Goal: Task Accomplishment & Management: Use online tool/utility

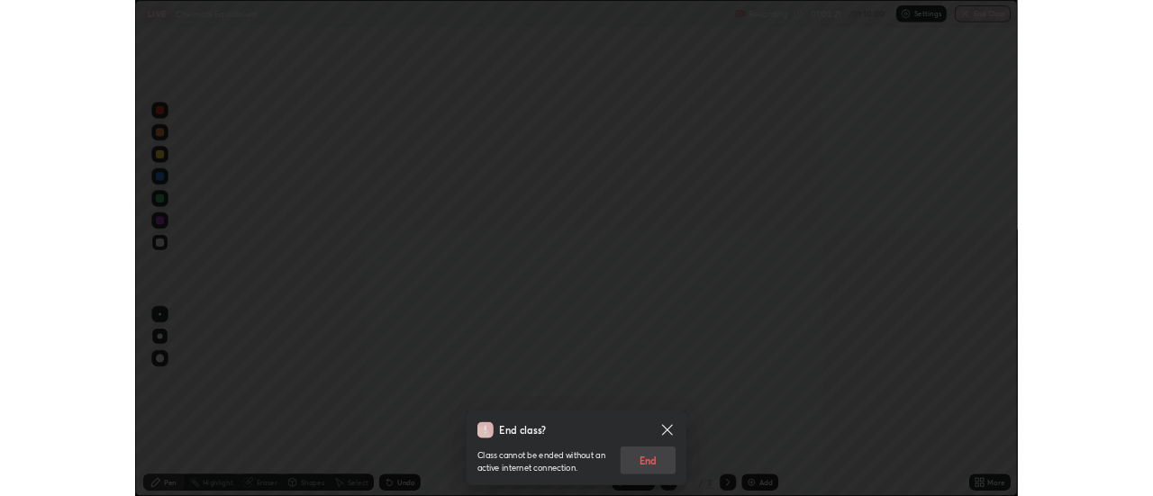
scroll to position [648, 1153]
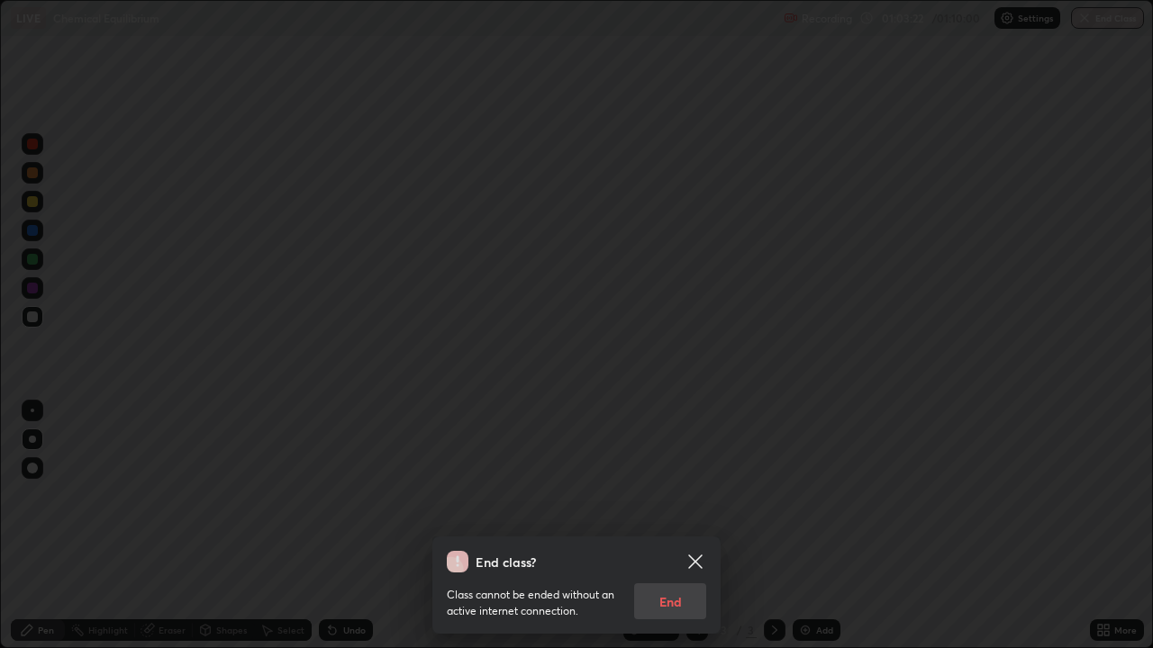
click at [674, 602] on div "Class cannot be ended without an active internet connection. End" at bounding box center [576, 596] width 259 height 47
click at [676, 602] on div "Class cannot be ended without an active internet connection. End" at bounding box center [576, 596] width 259 height 47
click at [674, 611] on div "Class cannot be ended without an active internet connection. End" at bounding box center [576, 596] width 259 height 47
click at [673, 609] on div "Class cannot be ended without an active internet connection. End" at bounding box center [576, 596] width 259 height 47
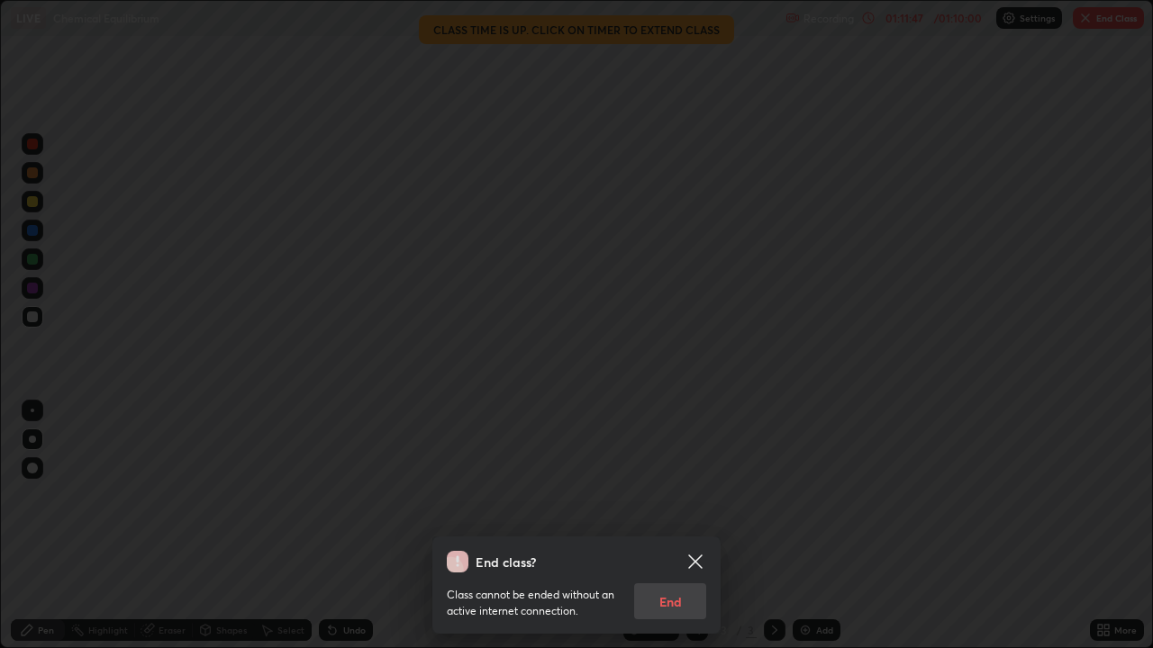
click at [694, 556] on icon at bounding box center [695, 562] width 22 height 22
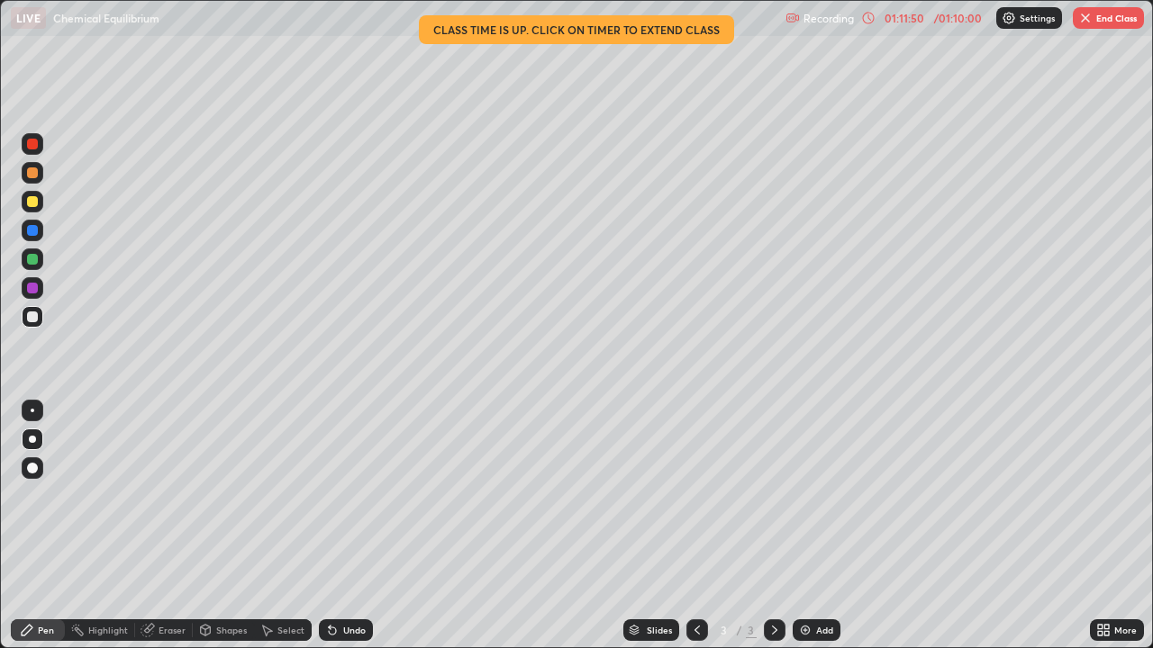
click at [1101, 26] on button "End Class" at bounding box center [1107, 18] width 71 height 22
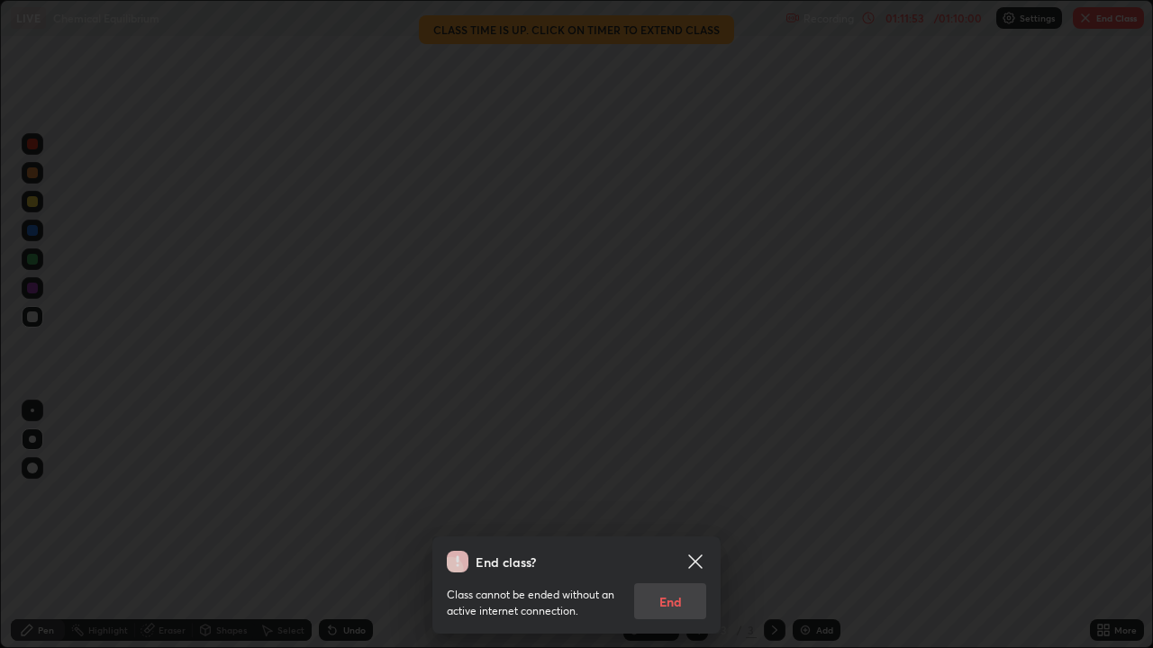
click at [693, 554] on icon at bounding box center [695, 562] width 22 height 22
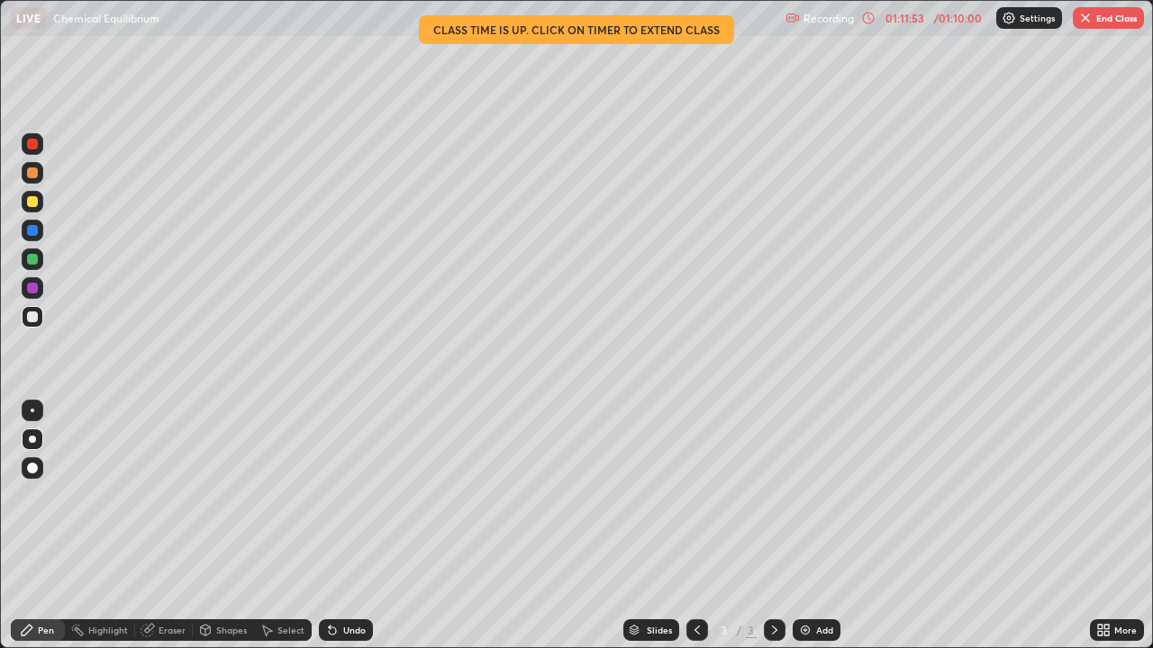
click at [773, 630] on icon at bounding box center [774, 630] width 14 height 14
click at [1106, 17] on button "End Class" at bounding box center [1107, 18] width 71 height 22
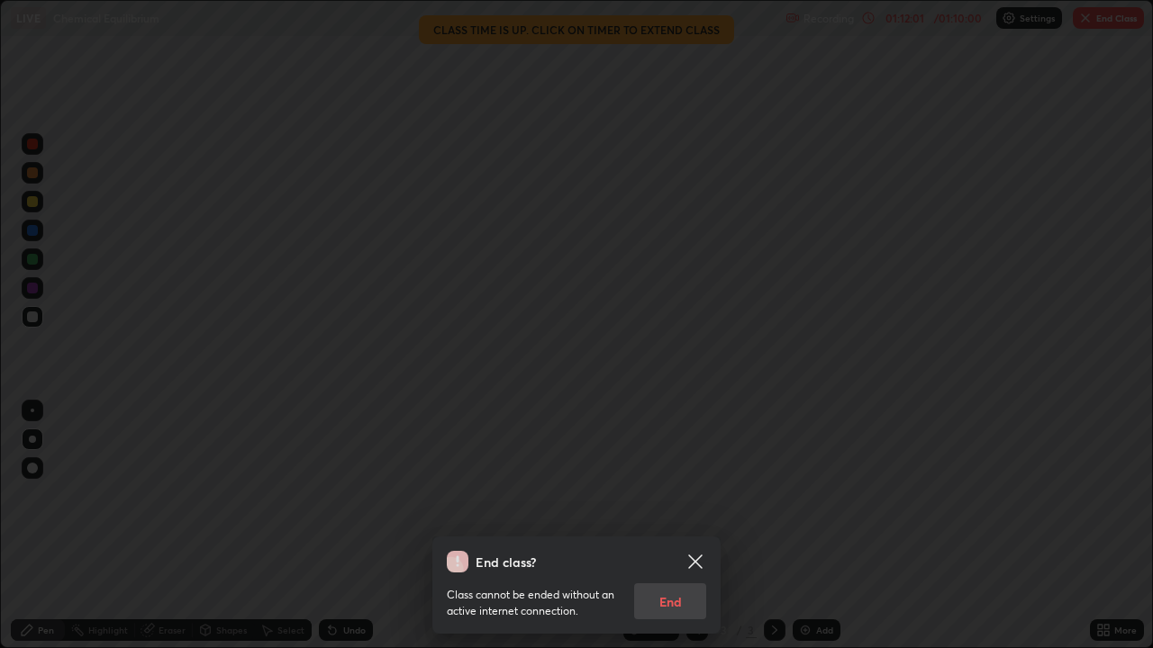
click at [679, 602] on div "Class cannot be ended without an active internet connection. End" at bounding box center [576, 596] width 259 height 47
click at [656, 609] on div "Class cannot be ended without an active internet connection. End" at bounding box center [576, 596] width 259 height 47
click at [667, 602] on div "Class cannot be ended without an active internet connection. End" at bounding box center [576, 596] width 259 height 47
click at [674, 602] on div "Class cannot be ended without an active internet connection. End" at bounding box center [576, 596] width 259 height 47
click at [683, 592] on div "Class cannot be ended without an active internet connection. End" at bounding box center [576, 596] width 259 height 47
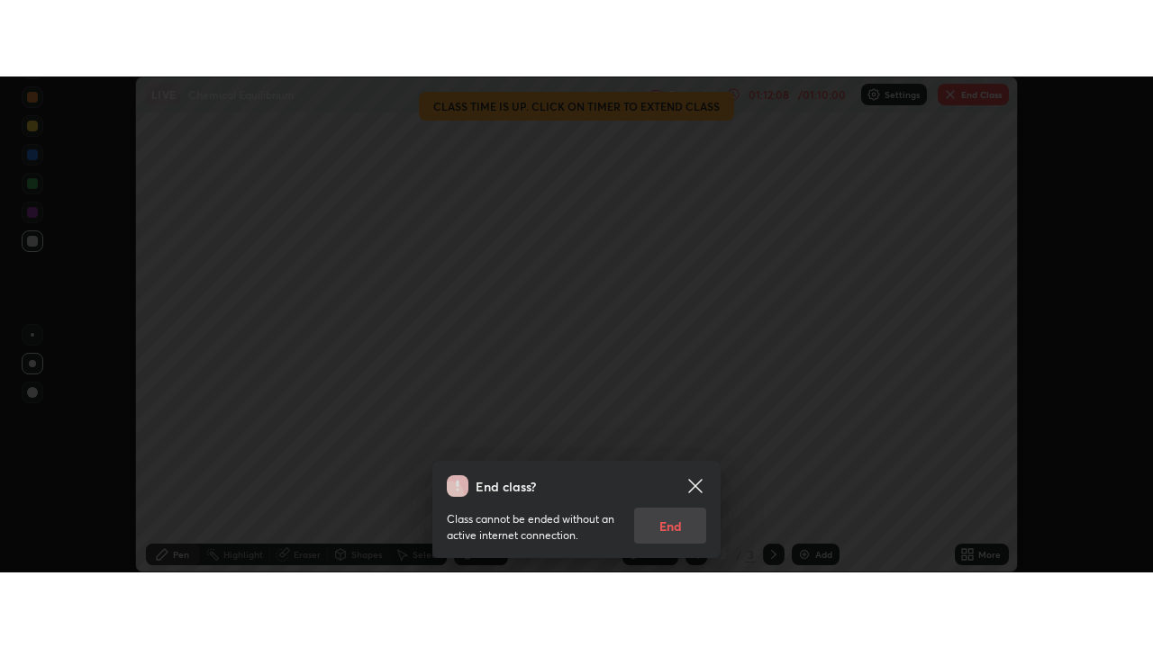
scroll to position [89553, 88897]
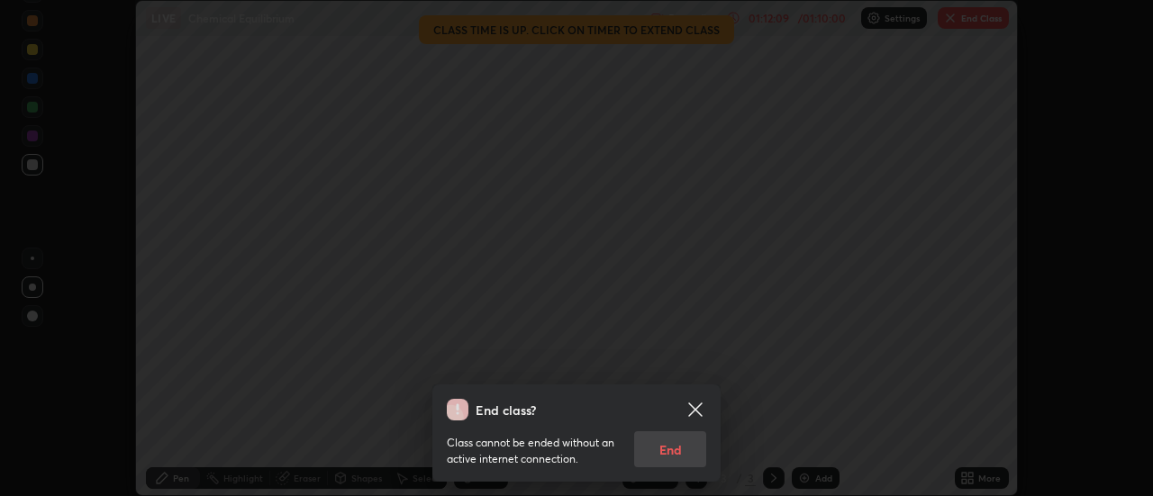
click at [677, 450] on div "Class cannot be ended without an active internet connection. End" at bounding box center [576, 444] width 259 height 47
click at [664, 482] on div "End class? Class cannot be ended without an active internet connection. End" at bounding box center [576, 433] width 288 height 97
click at [662, 482] on div "End class? Class cannot be ended without an active internet connection. End" at bounding box center [576, 433] width 288 height 97
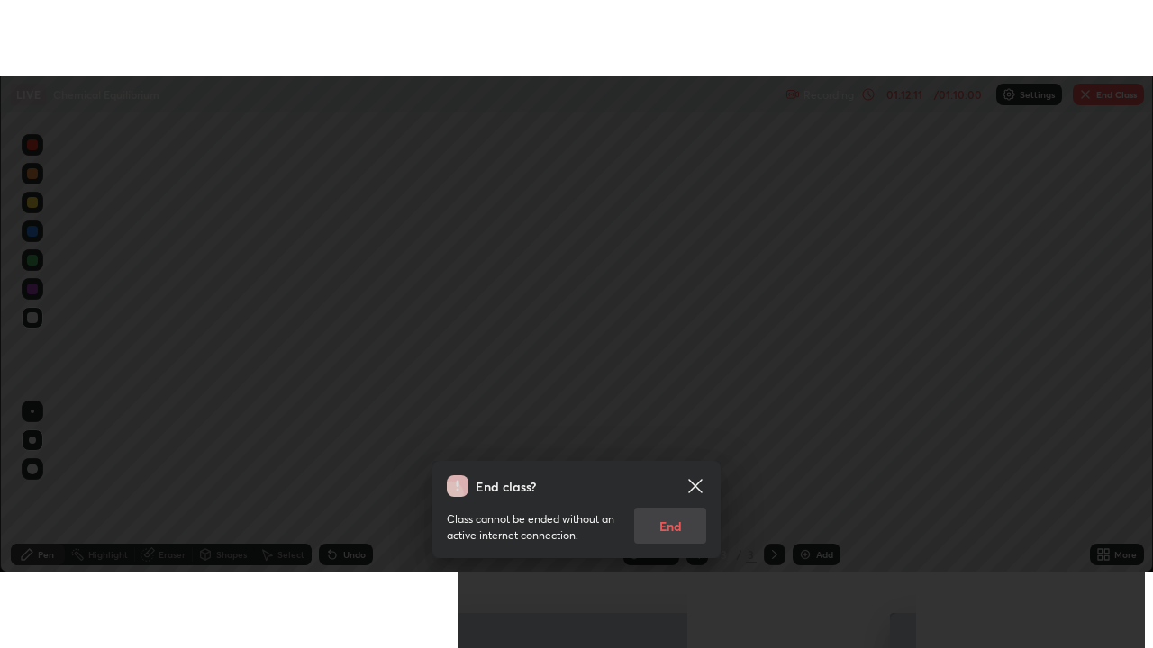
scroll to position [648, 1153]
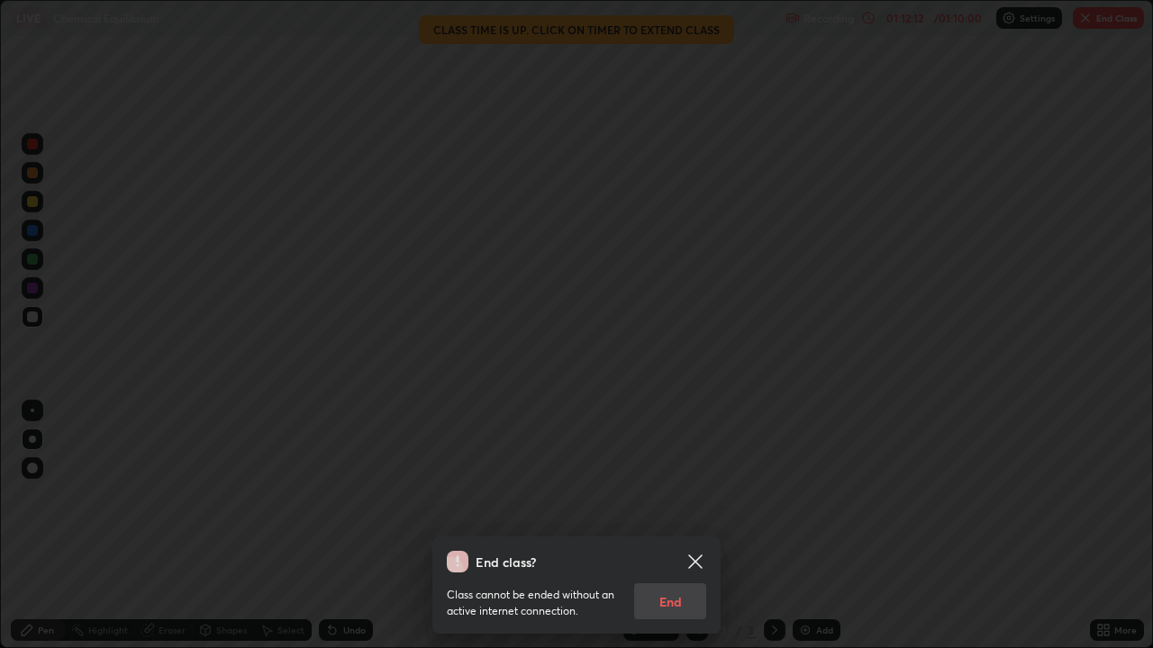
click at [661, 592] on div "Class cannot be ended without an active internet connection. End" at bounding box center [576, 596] width 259 height 47
click at [665, 589] on div "Class cannot be ended without an active internet connection. End" at bounding box center [576, 596] width 259 height 47
click at [677, 611] on div "Class cannot be ended without an active internet connection. End" at bounding box center [576, 596] width 259 height 47
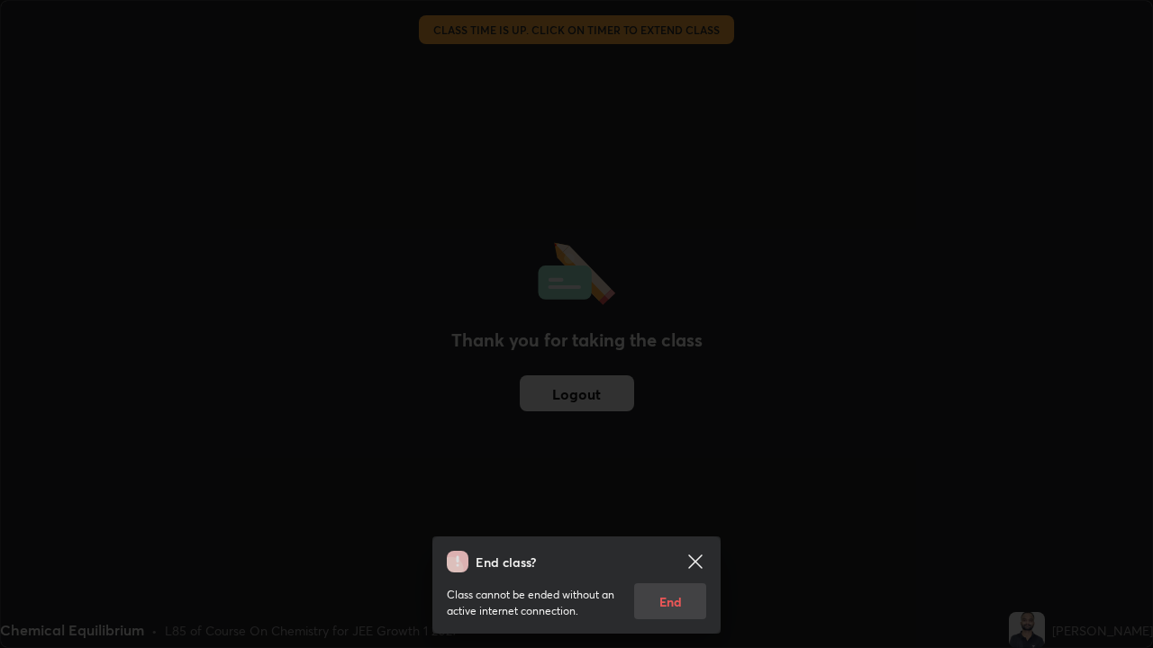
click at [686, 602] on div "Class cannot be ended without an active internet connection. End" at bounding box center [576, 596] width 259 height 47
click at [696, 560] on icon at bounding box center [695, 562] width 14 height 14
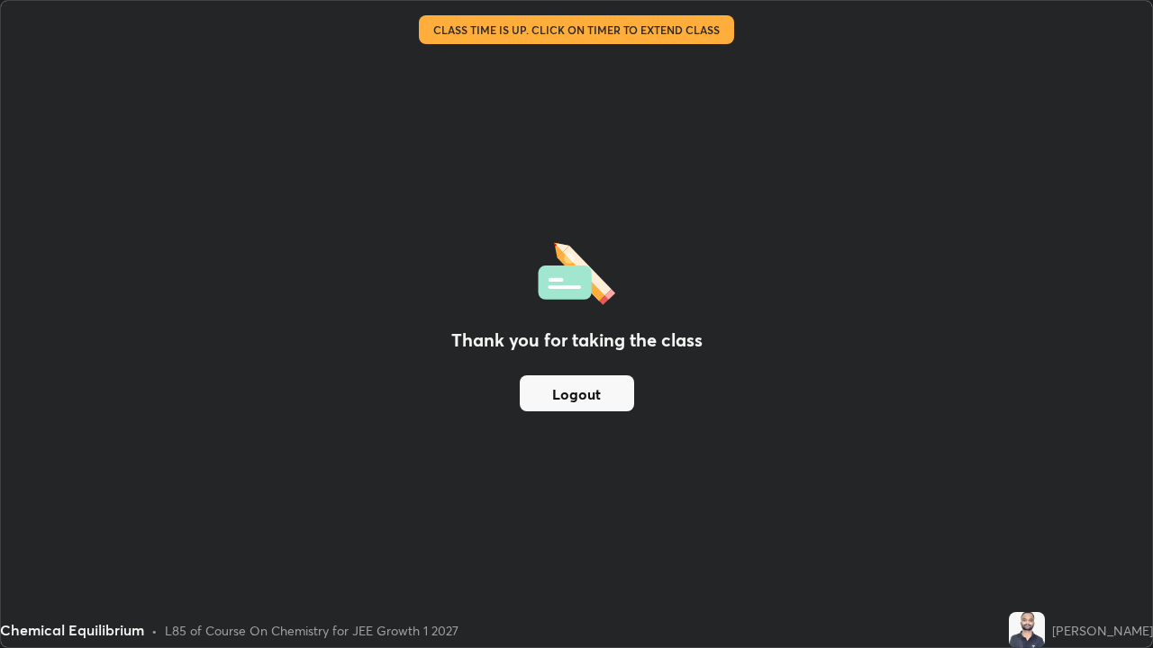
click at [610, 395] on button "Logout" at bounding box center [577, 394] width 114 height 36
